Goal: Answer question/provide support: Share knowledge or assist other users

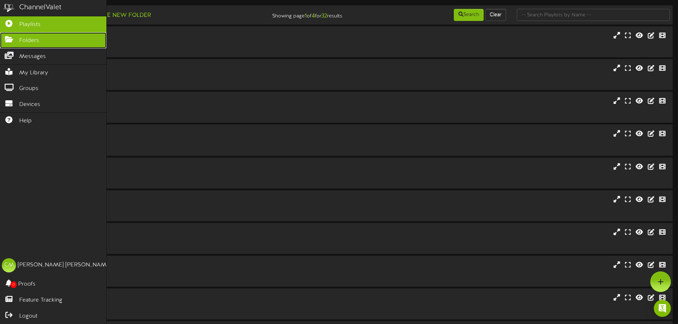
click at [10, 36] on icon at bounding box center [9, 38] width 18 height 5
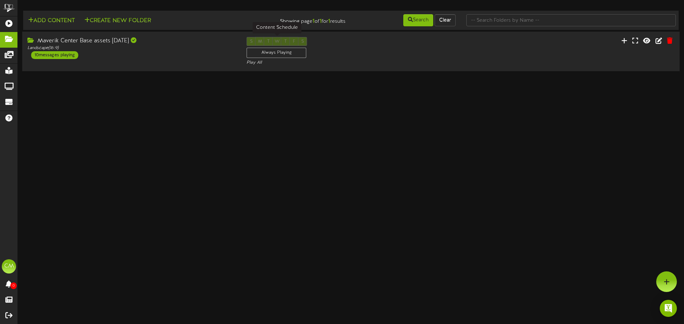
click at [276, 54] on div "Always Playing" at bounding box center [276, 53] width 60 height 10
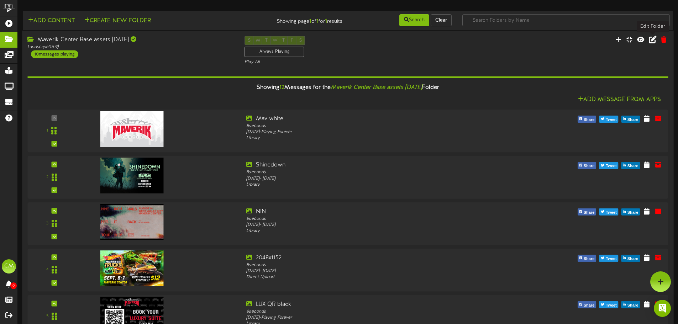
click at [654, 41] on icon at bounding box center [653, 40] width 8 height 8
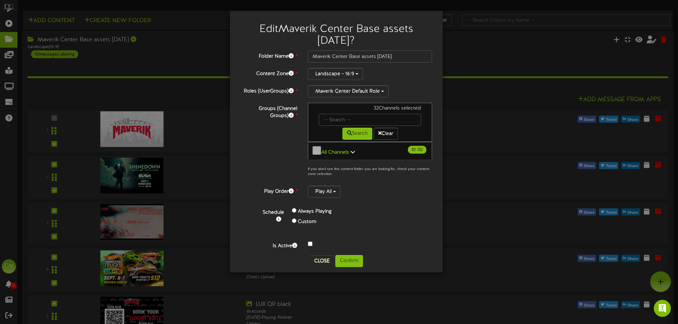
click at [322, 151] on b "All Channels" at bounding box center [336, 152] width 28 height 5
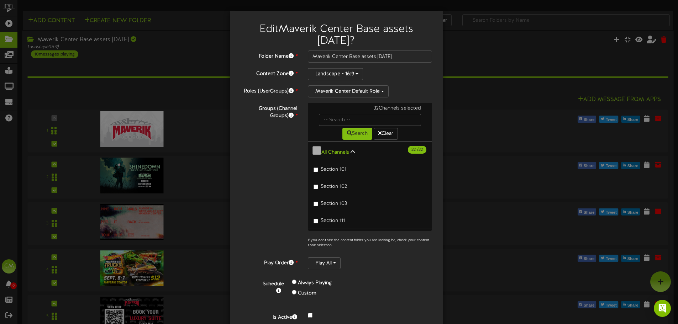
click at [334, 153] on b "All Channels" at bounding box center [336, 152] width 28 height 5
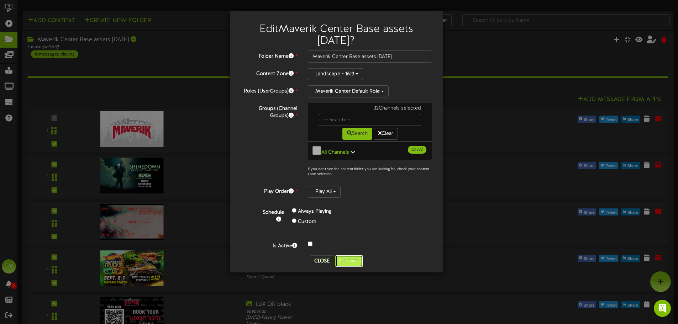
click at [348, 256] on button "Confirm" at bounding box center [349, 261] width 28 height 12
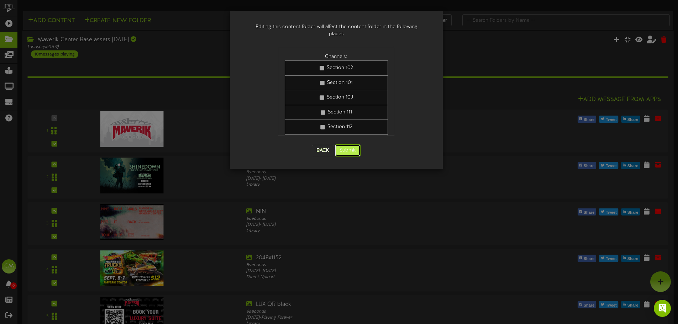
click at [356, 146] on button "Submit" at bounding box center [348, 151] width 26 height 12
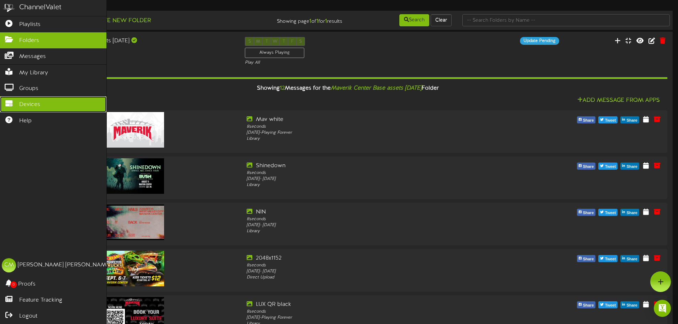
click at [50, 99] on link "Devices" at bounding box center [53, 105] width 106 height 16
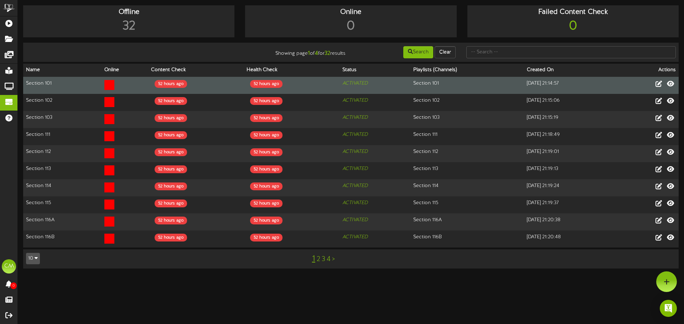
click at [106, 85] on icon at bounding box center [109, 85] width 10 height 10
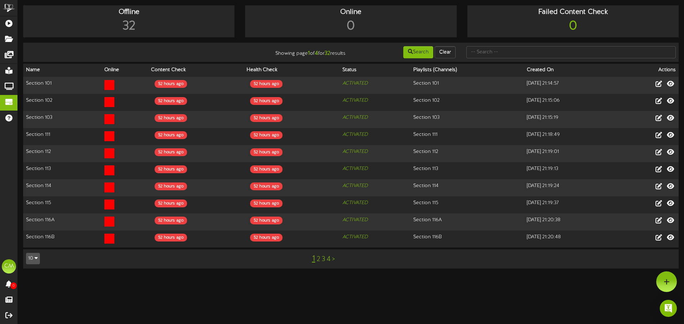
click at [35, 256] on icon "button" at bounding box center [36, 258] width 3 height 5
click at [32, 229] on div "50" at bounding box center [33, 234] width 14 height 11
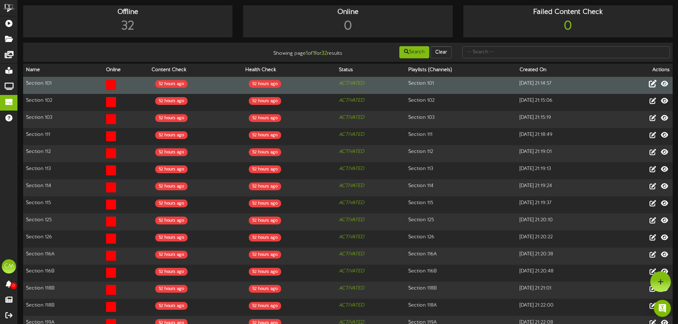
click at [652, 82] on icon at bounding box center [653, 84] width 8 height 8
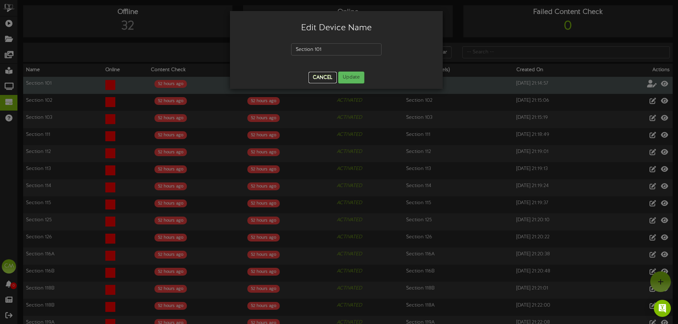
click at [320, 79] on button "Cancel" at bounding box center [323, 77] width 28 height 11
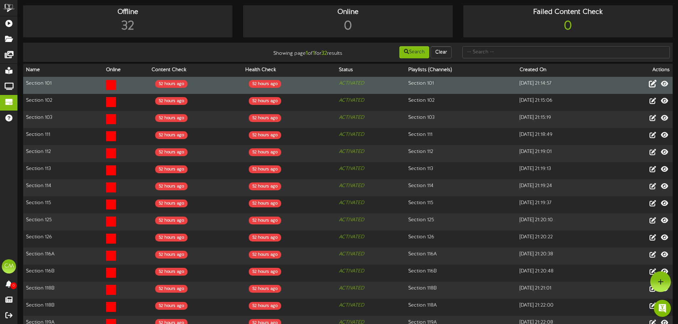
click at [106, 84] on icon at bounding box center [111, 85] width 10 height 10
click at [162, 84] on div "52 hours ago" at bounding box center [171, 84] width 32 height 8
click at [262, 84] on div "52 hours ago" at bounding box center [265, 84] width 32 height 8
click at [357, 88] on td "ACTIVATED" at bounding box center [371, 85] width 70 height 17
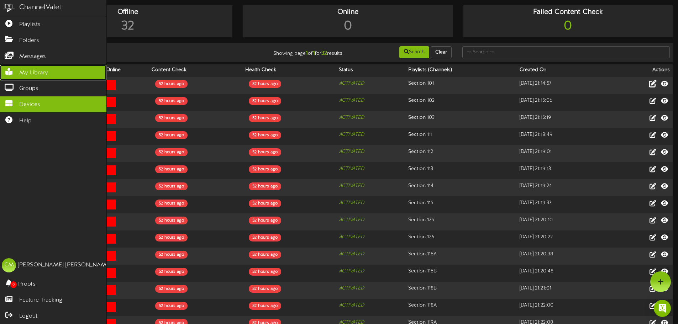
click at [37, 70] on span "My Library" at bounding box center [33, 73] width 29 height 8
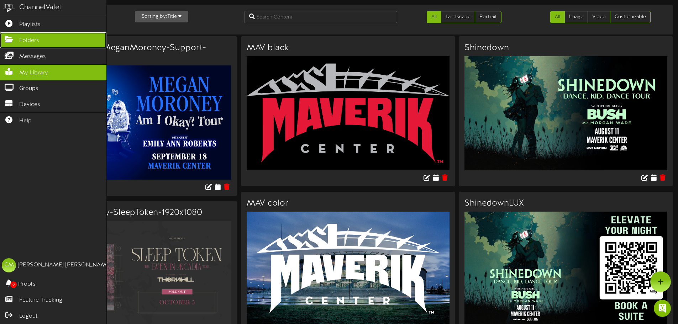
click at [25, 37] on span "Folders" at bounding box center [29, 41] width 20 height 8
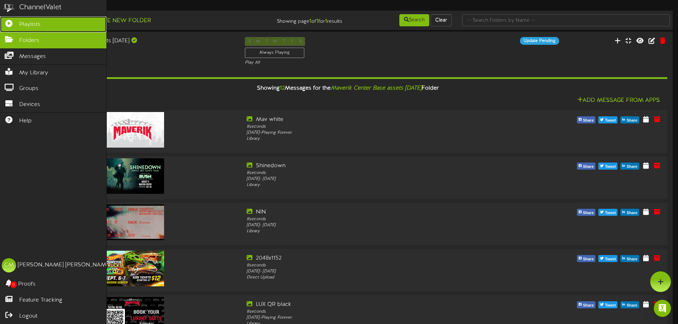
click at [67, 21] on link "Playlists" at bounding box center [53, 24] width 106 height 16
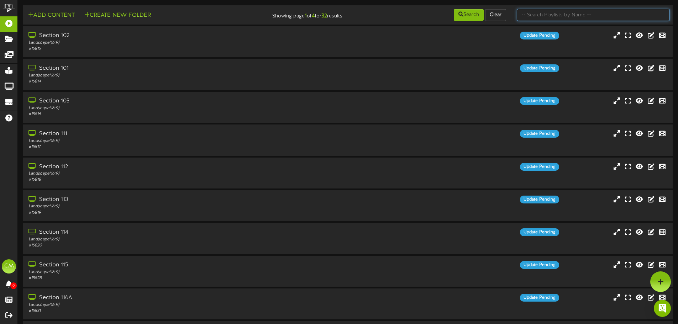
click at [563, 13] on input "text" at bounding box center [593, 15] width 153 height 12
type input "mav"
click at [574, 10] on input "mav" at bounding box center [593, 15] width 153 height 12
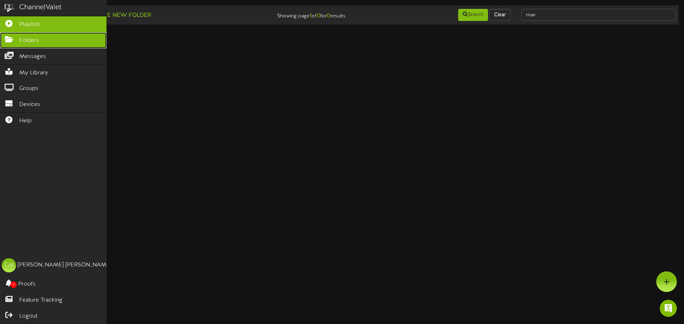
click at [15, 37] on icon at bounding box center [9, 38] width 18 height 5
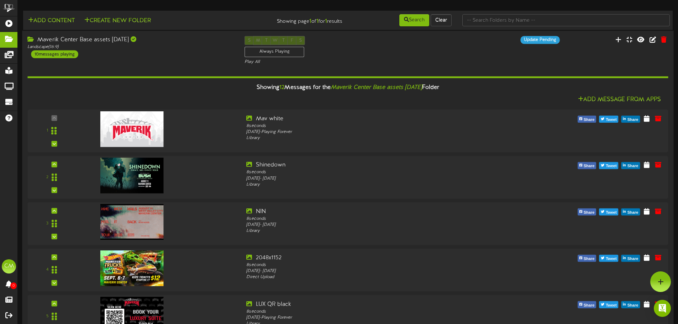
click at [364, 57] on div "S M T W T F S Always Playing Play All" at bounding box center [347, 50] width 217 height 29
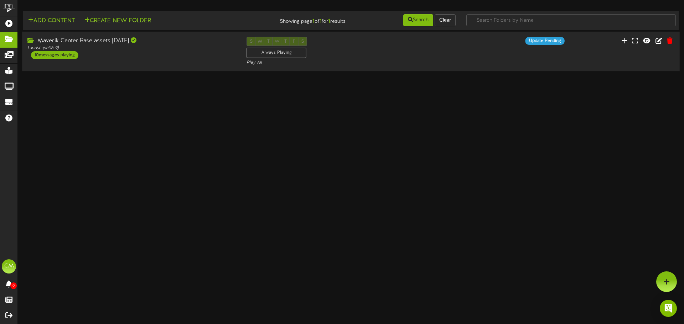
click at [502, 56] on div "Maverik Center Base assets 8.6.25 Landscape ( 16:9 ) 10 messages playing S M T …" at bounding box center [350, 51] width 657 height 29
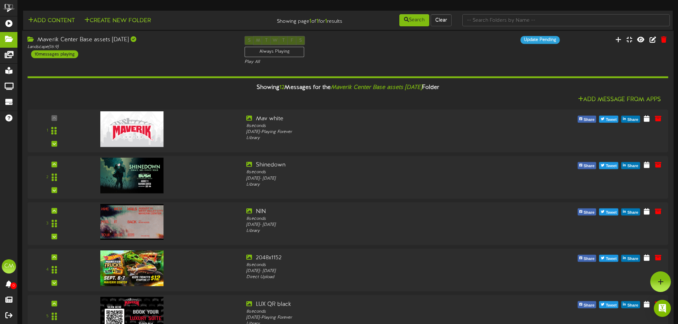
click at [61, 53] on div "10 messages playing" at bounding box center [54, 54] width 47 height 8
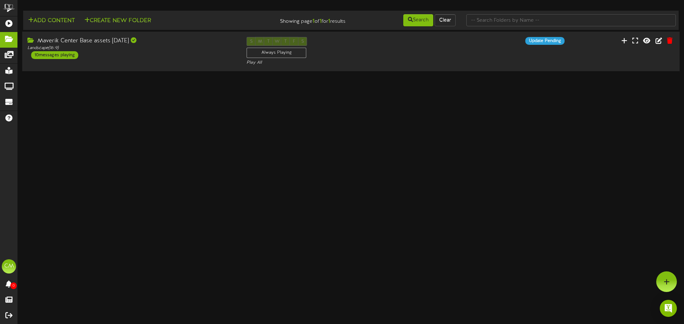
click at [61, 53] on div "10 messages playing" at bounding box center [54, 55] width 47 height 8
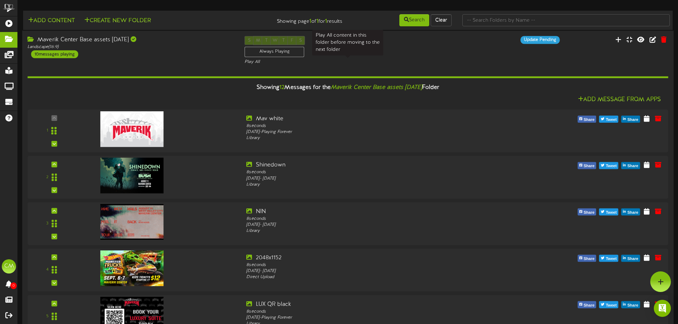
click at [257, 62] on div "Play All" at bounding box center [348, 62] width 207 height 6
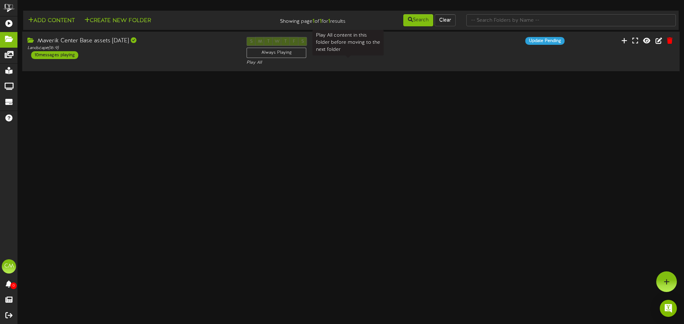
click at [257, 62] on div "Play All" at bounding box center [350, 63] width 208 height 6
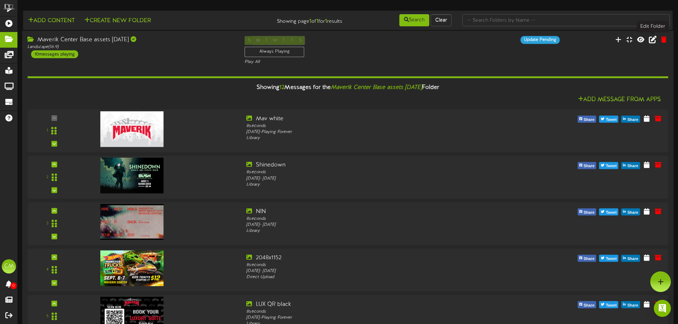
click at [652, 41] on icon at bounding box center [653, 40] width 8 height 8
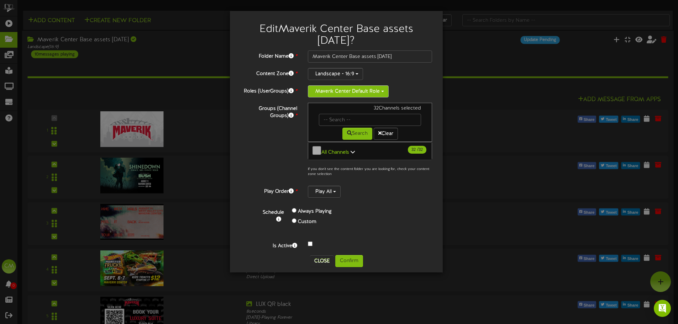
click at [377, 91] on button "Maverik Center Default Role" at bounding box center [348, 91] width 81 height 12
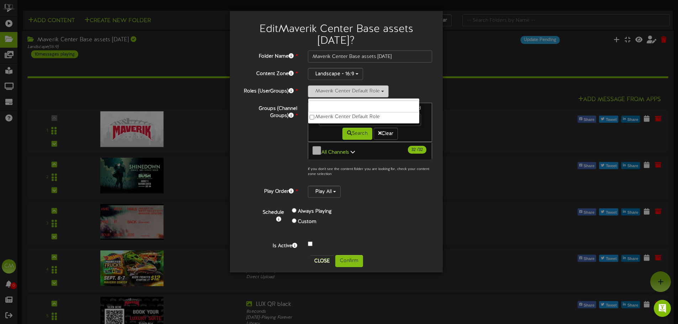
click at [377, 91] on button "Maverik Center Default Role" at bounding box center [348, 91] width 81 height 12
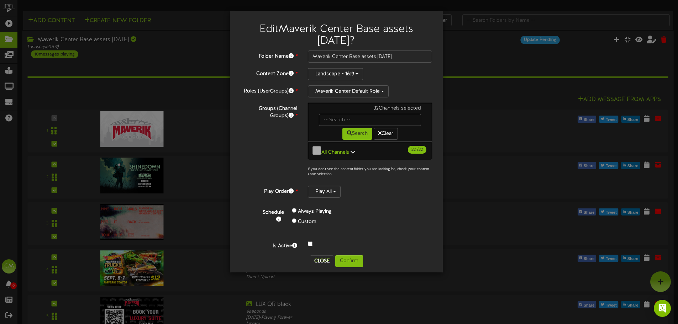
click at [408, 75] on div "Landscape - 16:9" at bounding box center [370, 74] width 124 height 12
click at [356, 72] on button "Landscape - 16:9" at bounding box center [335, 74] width 55 height 12
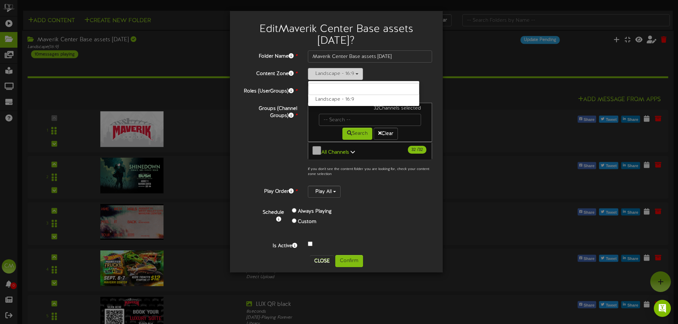
click at [356, 72] on button "Landscape - 16:9" at bounding box center [335, 74] width 55 height 12
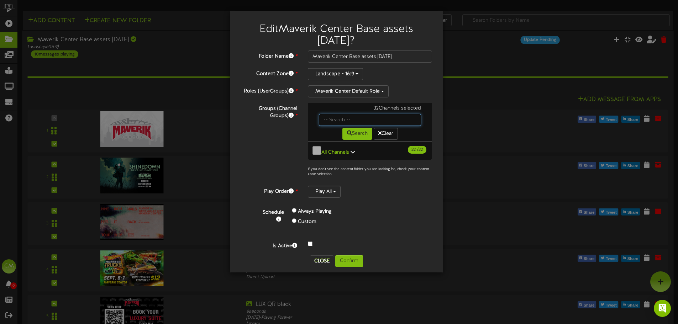
click at [383, 117] on input "text" at bounding box center [370, 120] width 102 height 12
type input "base"
click at [366, 134] on button "Search" at bounding box center [358, 134] width 30 height 12
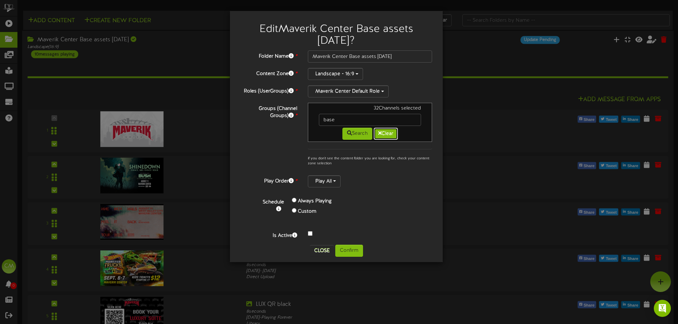
click at [387, 131] on button "Clear" at bounding box center [386, 134] width 24 height 12
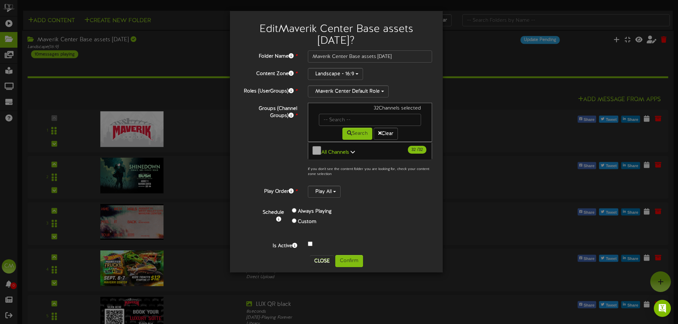
click at [358, 149] on button "All Channels 32 / 32" at bounding box center [370, 151] width 124 height 18
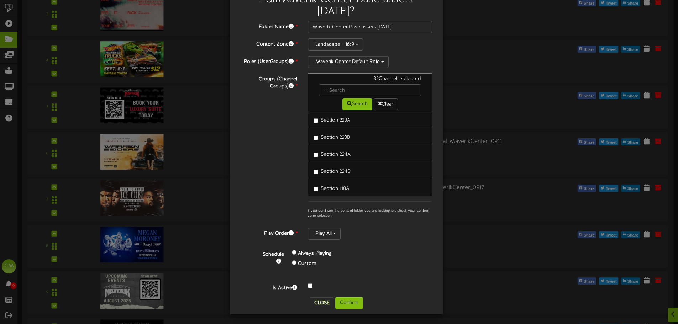
scroll to position [214, 0]
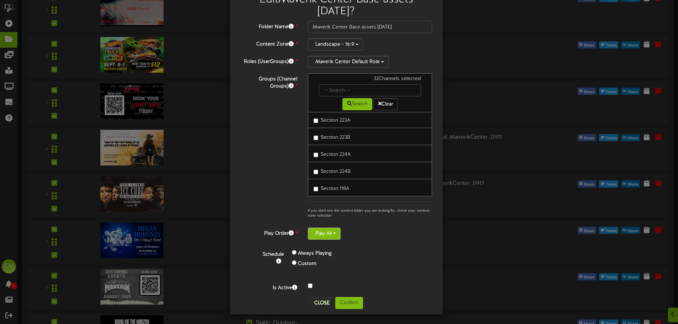
click at [327, 231] on button "Play All" at bounding box center [324, 234] width 33 height 12
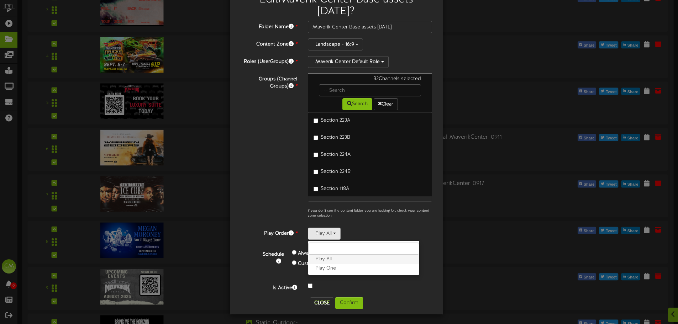
click at [331, 258] on label "Play All" at bounding box center [363, 259] width 111 height 9
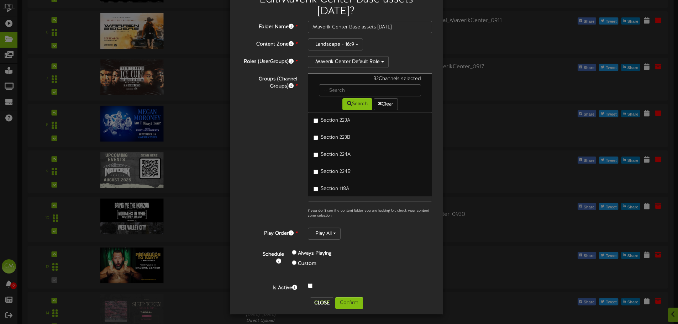
scroll to position [351, 0]
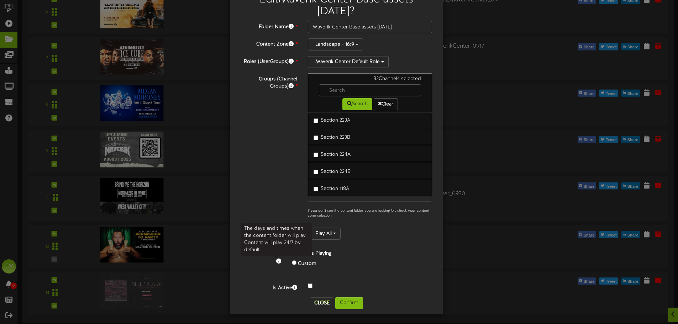
click at [278, 260] on icon at bounding box center [278, 261] width 5 height 5
click at [349, 302] on button "Confirm" at bounding box center [349, 303] width 28 height 12
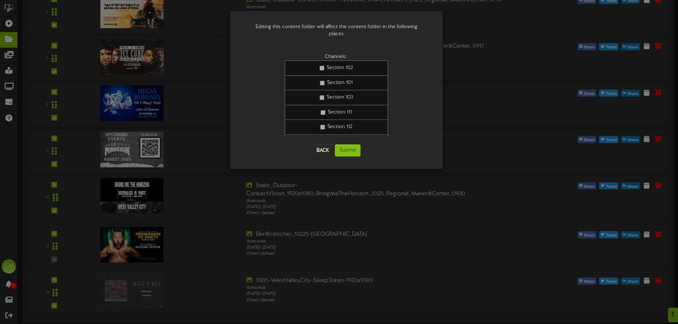
scroll to position [0, 0]
click at [345, 145] on button "Submit" at bounding box center [348, 151] width 26 height 12
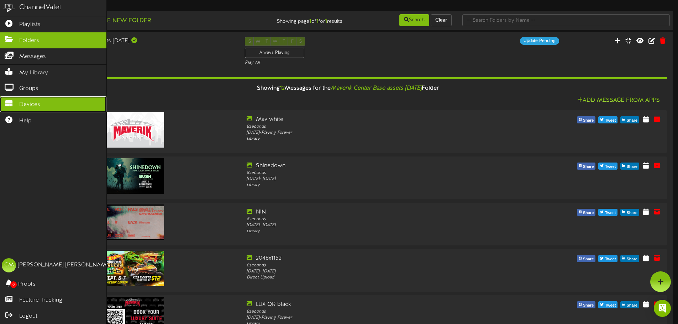
click at [13, 100] on icon at bounding box center [9, 102] width 18 height 5
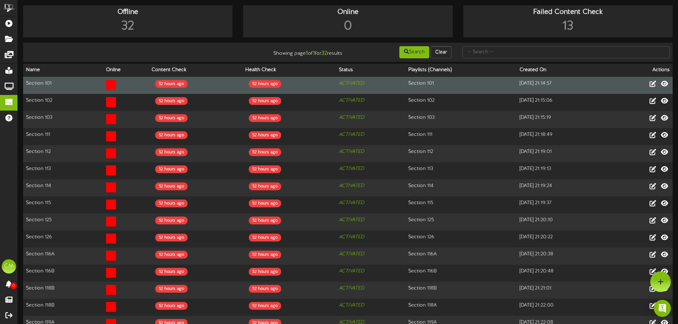
click at [103, 88] on td at bounding box center [126, 85] width 46 height 17
click at [664, 83] on icon at bounding box center [665, 84] width 9 height 8
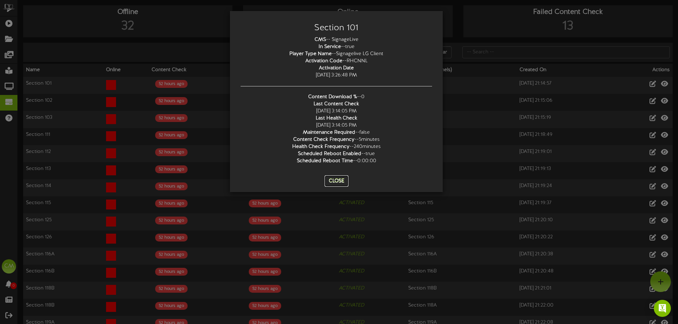
click at [337, 178] on button "Close" at bounding box center [337, 181] width 24 height 11
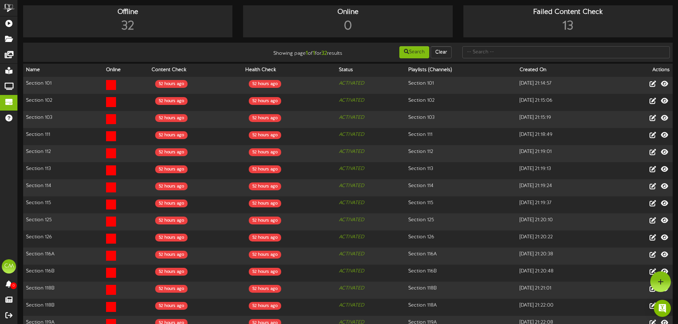
click at [179, 53] on div "Showing page 1 of 1 for 32 results Search Clear" at bounding box center [348, 53] width 655 height 14
click at [222, 56] on div "Showing page 1 of 1 for 32 results Search Clear" at bounding box center [348, 53] width 655 height 14
click at [662, 307] on img "Open Intercom Messenger" at bounding box center [662, 308] width 9 height 9
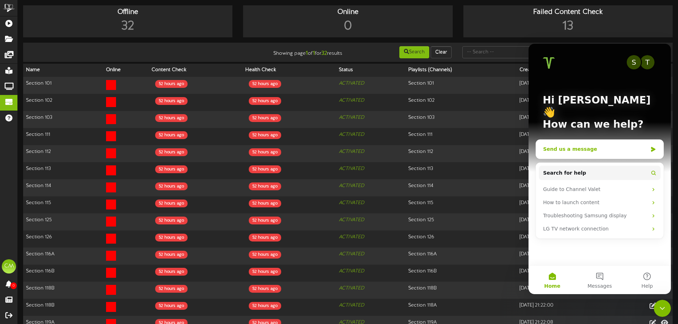
click at [597, 142] on div "Send us a message" at bounding box center [599, 149] width 127 height 19
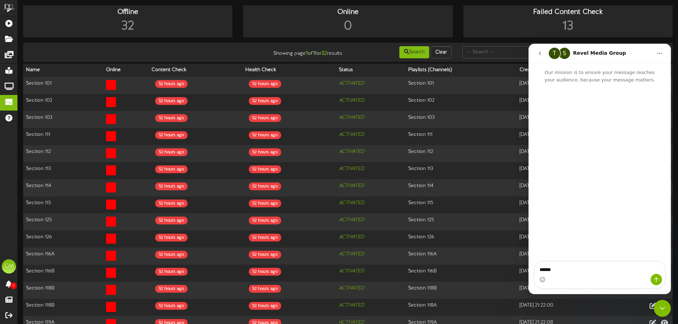
type textarea "******"
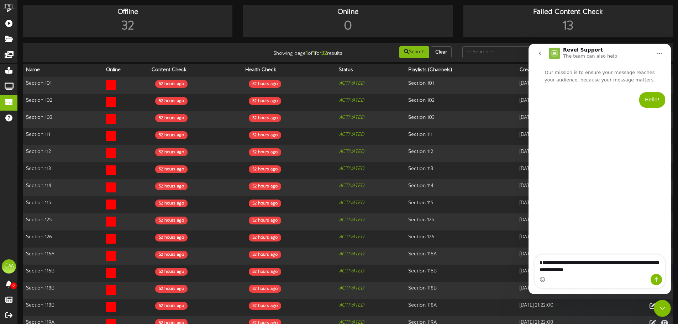
type textarea "**********"
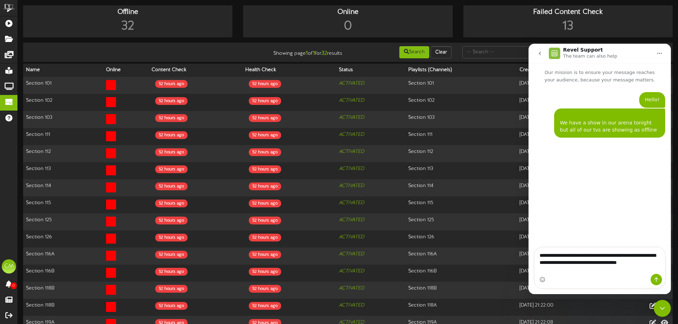
click at [632, 265] on textarea "**********" at bounding box center [600, 261] width 130 height 26
click at [628, 263] on textarea "**********" at bounding box center [600, 261] width 130 height 26
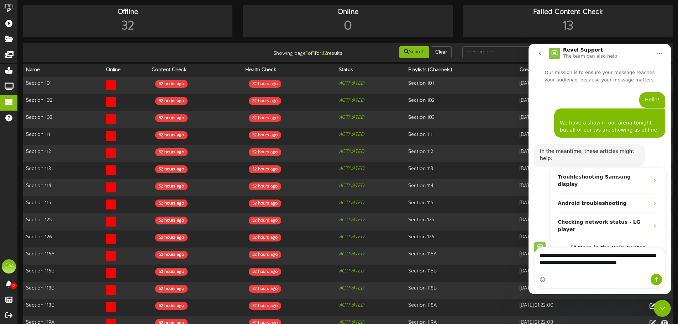
type textarea "**********"
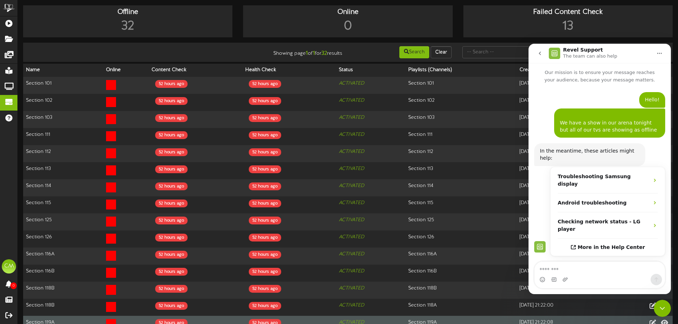
scroll to position [16, 0]
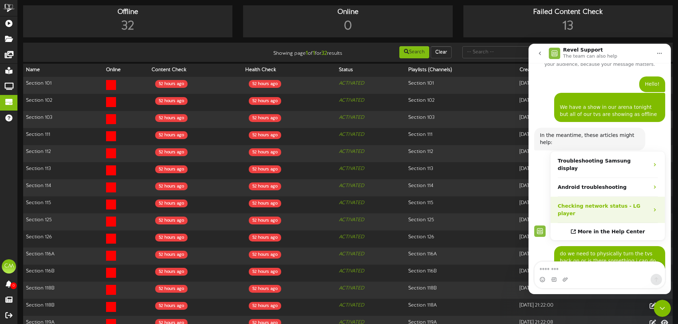
click at [604, 197] on div "Checking network status - LG player" at bounding box center [608, 210] width 114 height 26
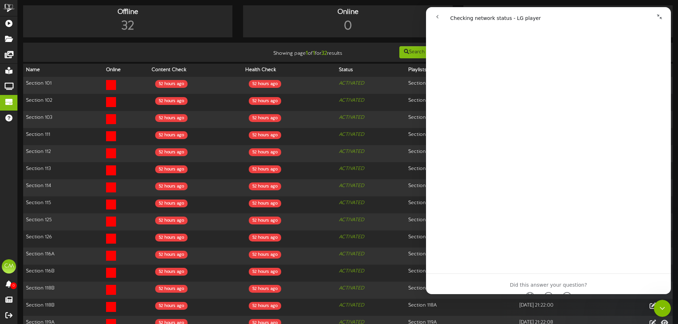
scroll to position [175, 0]
click at [662, 12] on button "Collapse window" at bounding box center [660, 17] width 14 height 14
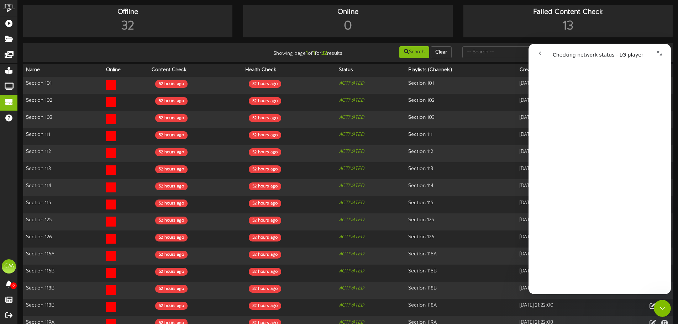
click at [542, 52] on icon "go back" at bounding box center [540, 54] width 6 height 6
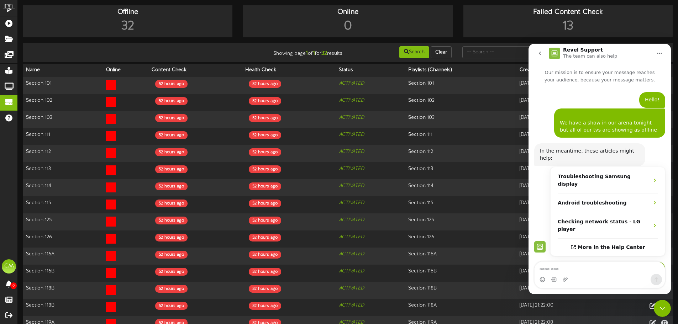
scroll to position [16, 0]
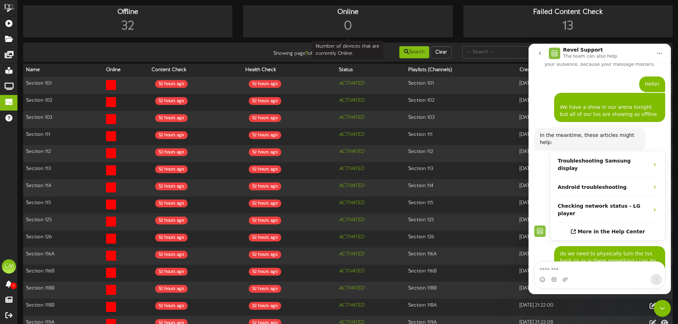
click at [361, 16] on div "Online" at bounding box center [348, 12] width 206 height 10
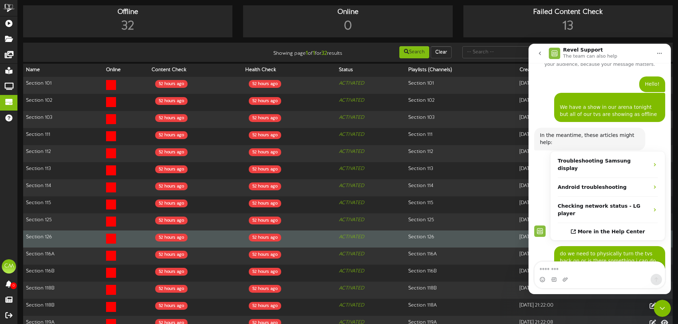
scroll to position [0, 0]
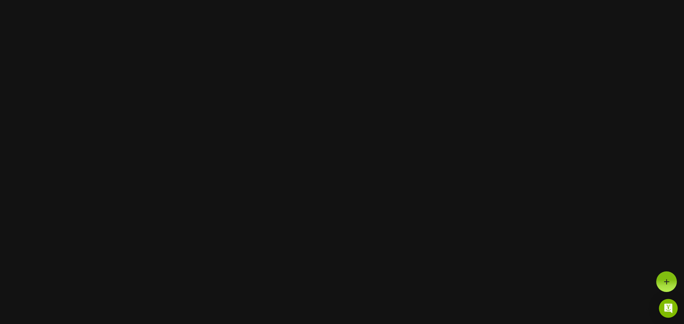
click at [664, 306] on div "Open Intercom Messenger" at bounding box center [668, 308] width 19 height 19
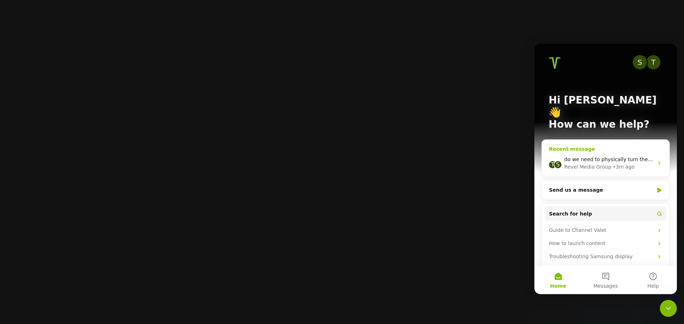
click at [602, 163] on div "Revel Media Group" at bounding box center [587, 166] width 47 height 7
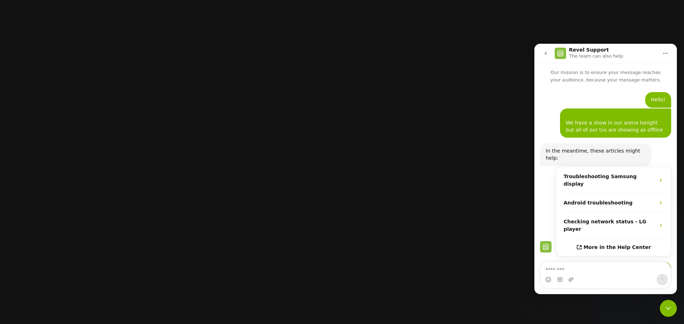
scroll to position [16, 0]
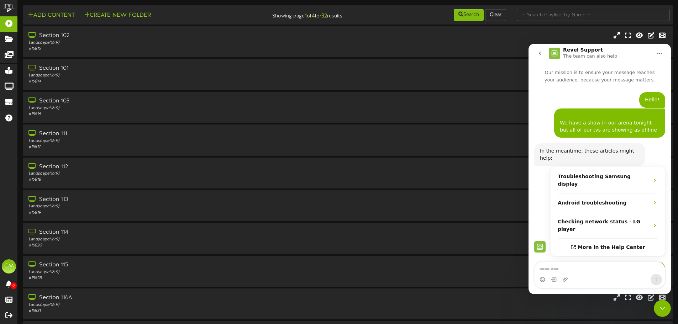
scroll to position [16, 0]
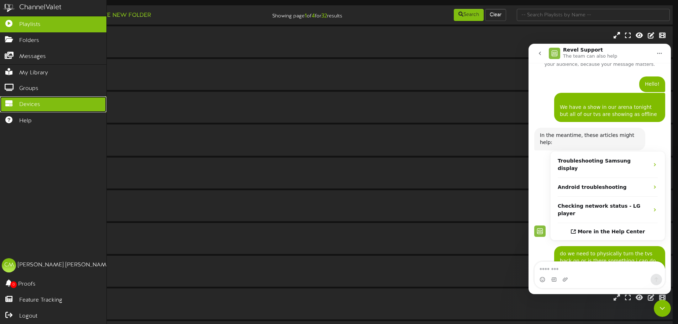
click at [50, 103] on link "Devices" at bounding box center [53, 105] width 106 height 16
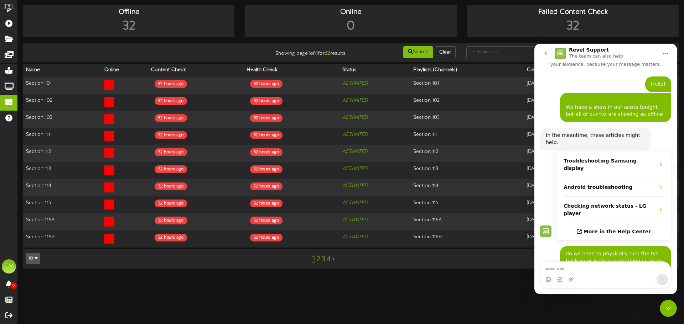
click at [34, 255] on button "10" at bounding box center [33, 258] width 14 height 11
click at [35, 229] on div "50" at bounding box center [33, 234] width 14 height 11
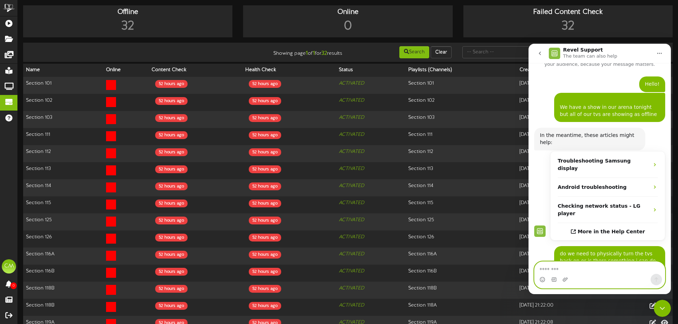
click at [583, 270] on textarea "Message…" at bounding box center [600, 268] width 130 height 12
type textarea "**********"
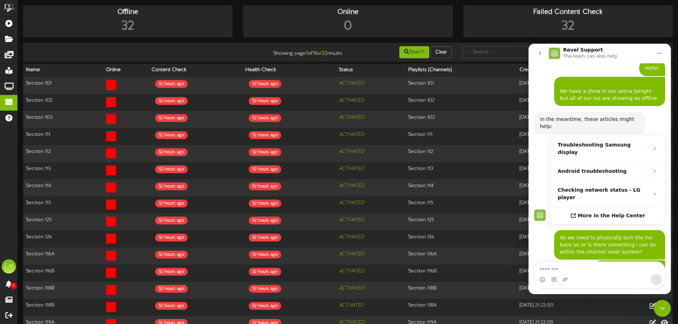
click at [656, 53] on button "Home" at bounding box center [660, 54] width 14 height 14
click at [540, 53] on icon "go back" at bounding box center [540, 54] width 6 height 6
